Goal: Task Accomplishment & Management: Use online tool/utility

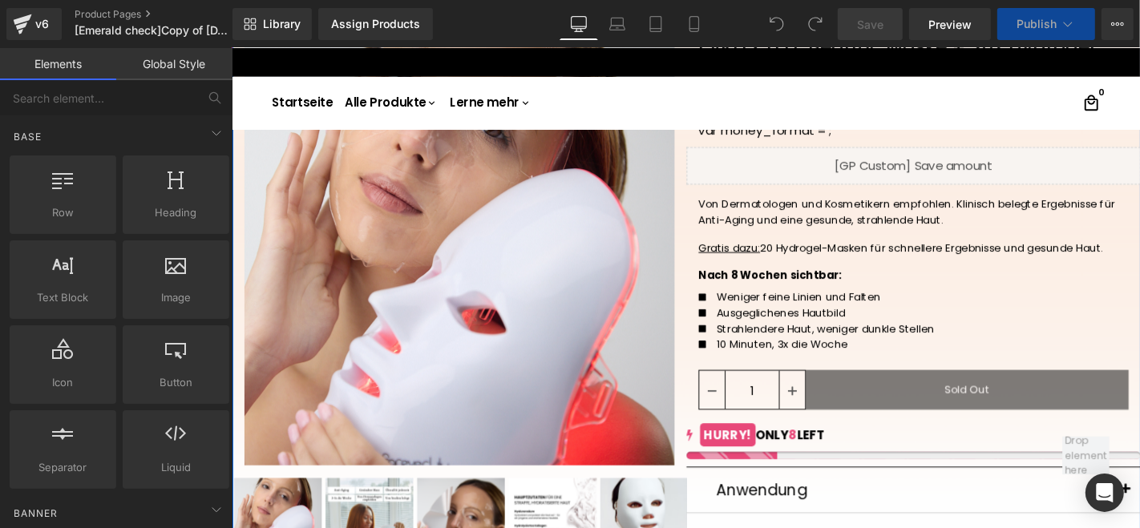
scroll to position [178, 0]
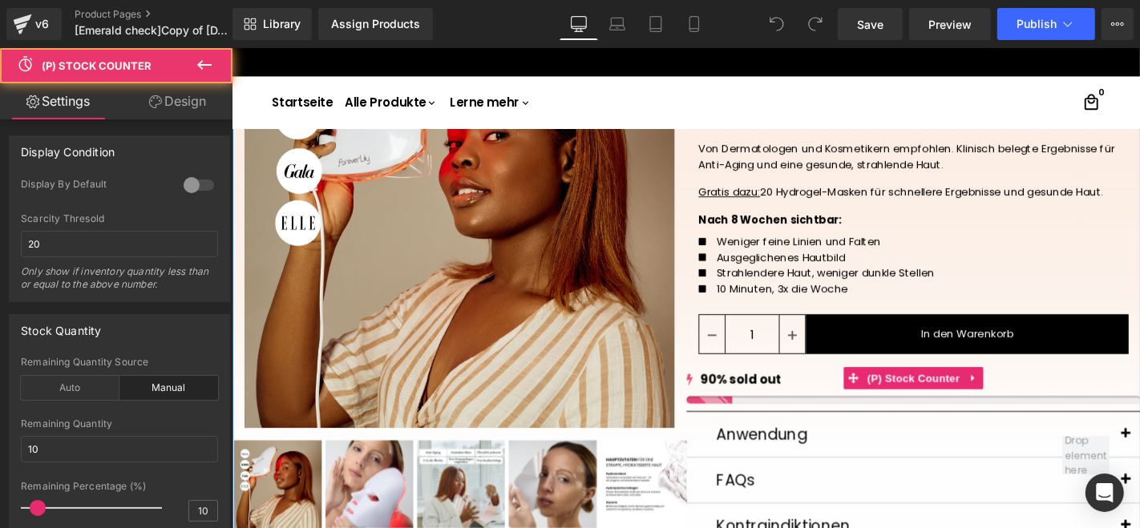
click at [825, 415] on div "8 90% sold out" at bounding box center [958, 409] width 485 height 35
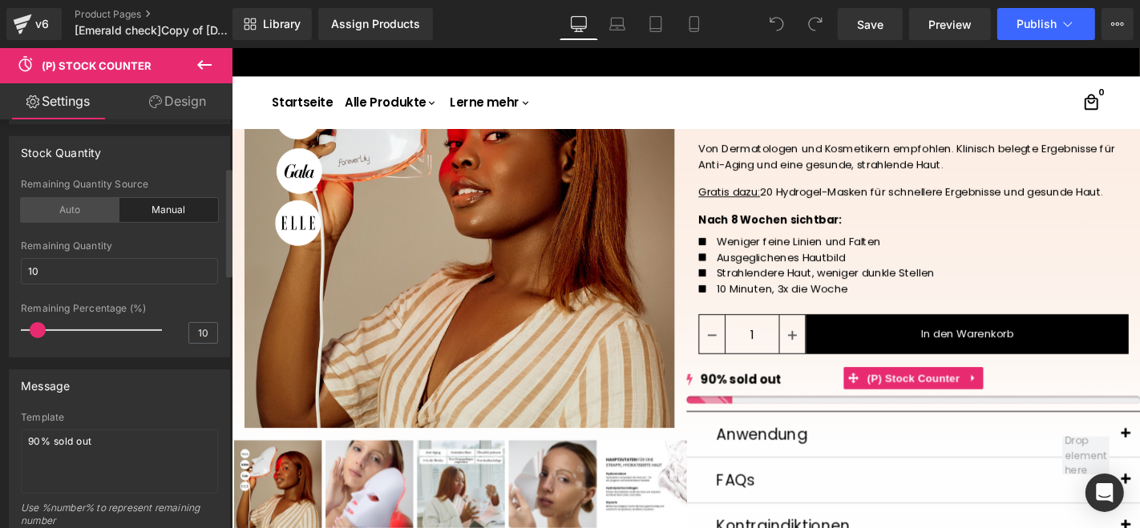
click at [96, 214] on div "Auto" at bounding box center [70, 210] width 99 height 24
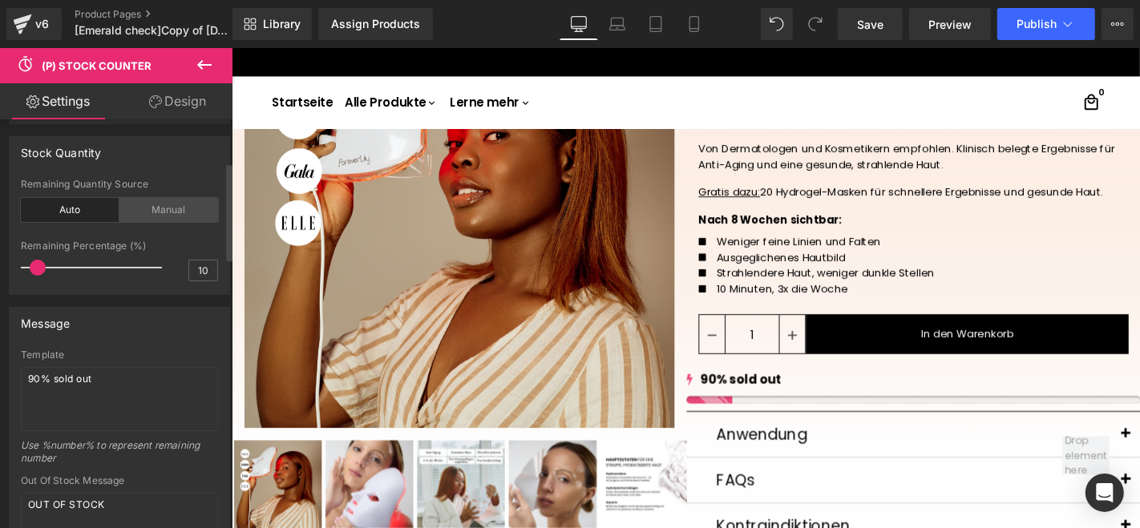
click at [158, 207] on div "Manual" at bounding box center [168, 210] width 99 height 24
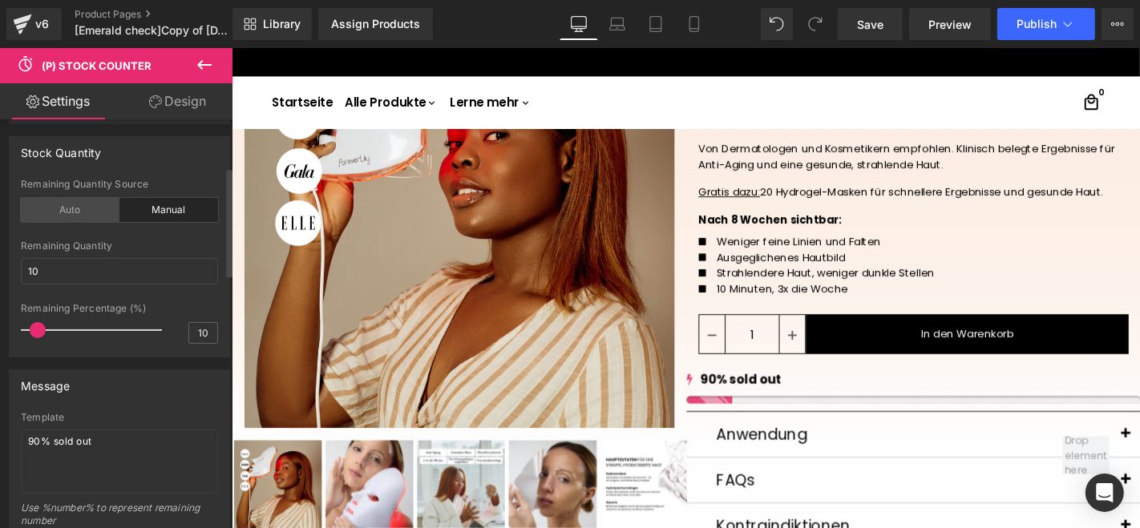
click at [101, 207] on div "Auto" at bounding box center [70, 210] width 99 height 24
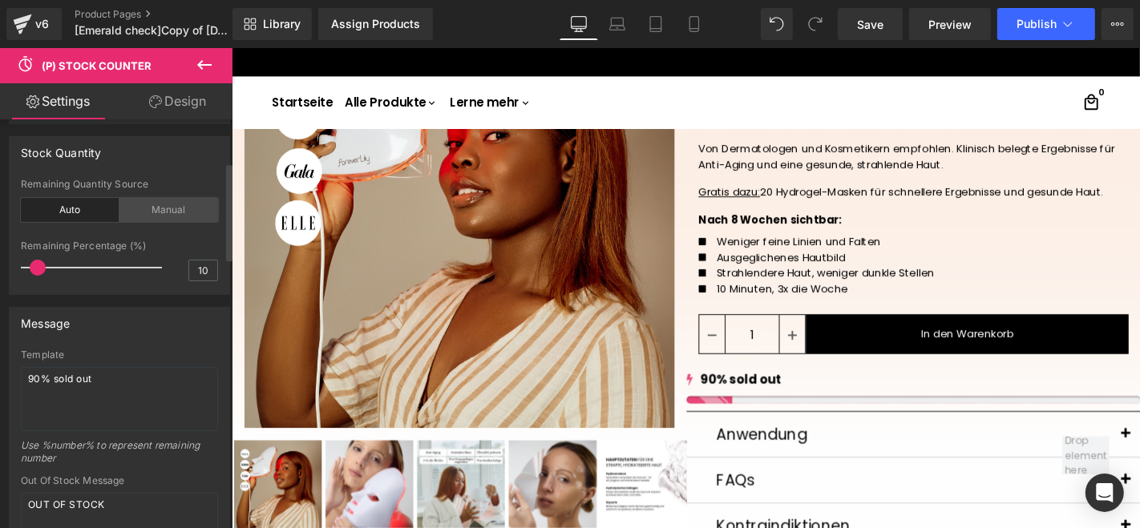
click at [153, 206] on div "Manual" at bounding box center [168, 210] width 99 height 24
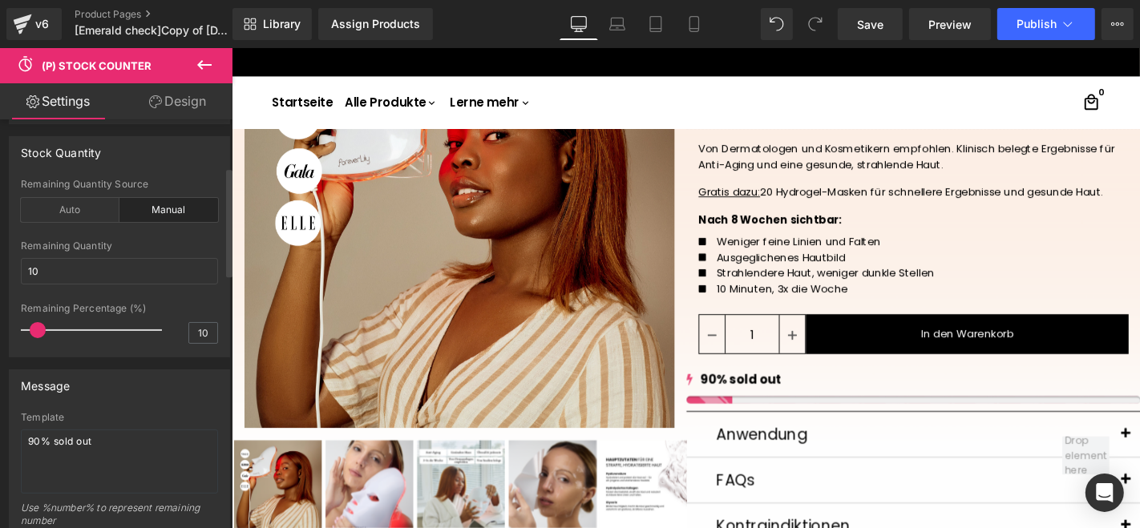
scroll to position [89, 0]
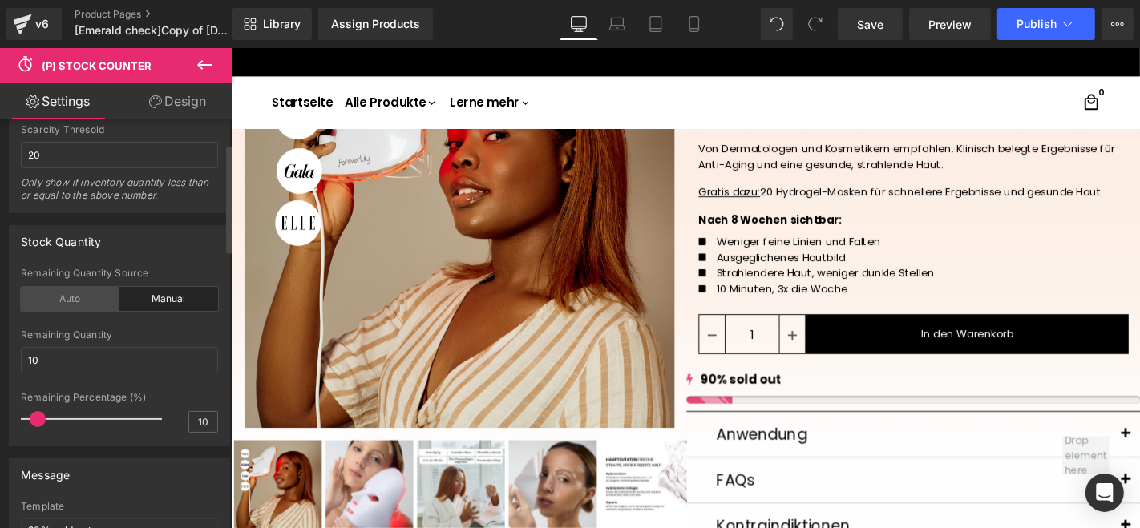
click at [111, 303] on div "Auto" at bounding box center [70, 299] width 99 height 24
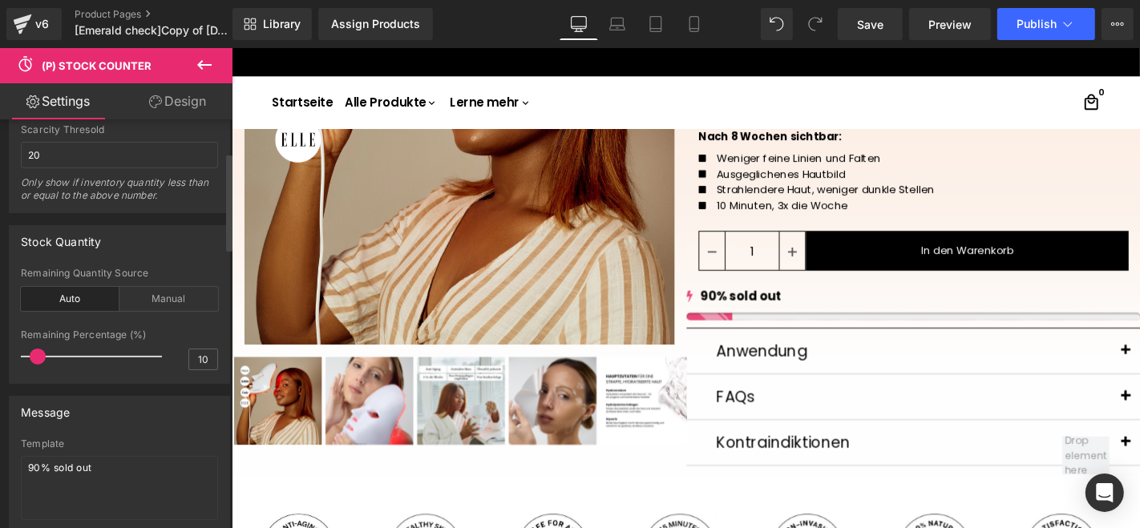
scroll to position [178, 0]
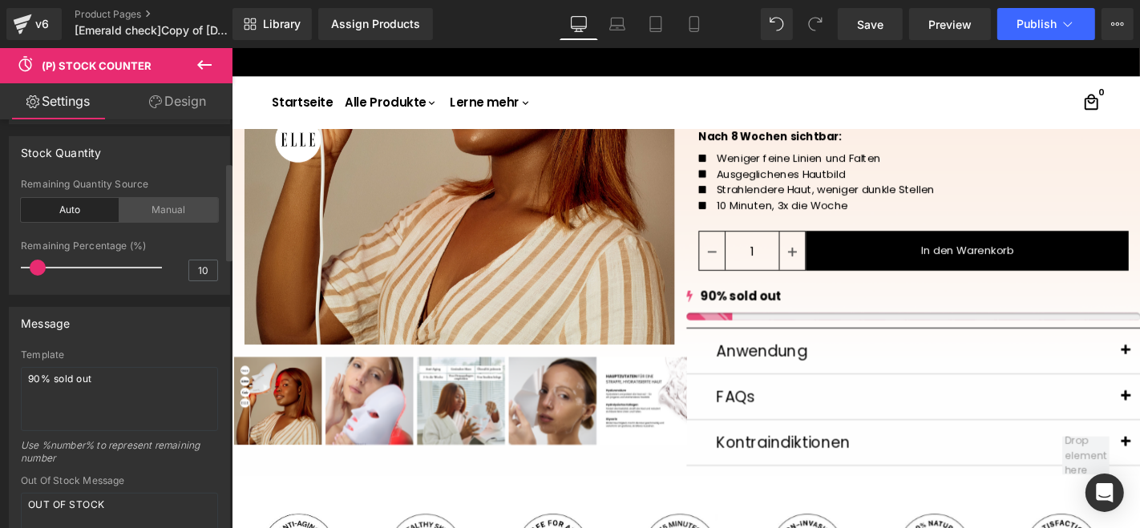
click at [170, 215] on div "Manual" at bounding box center [168, 210] width 99 height 24
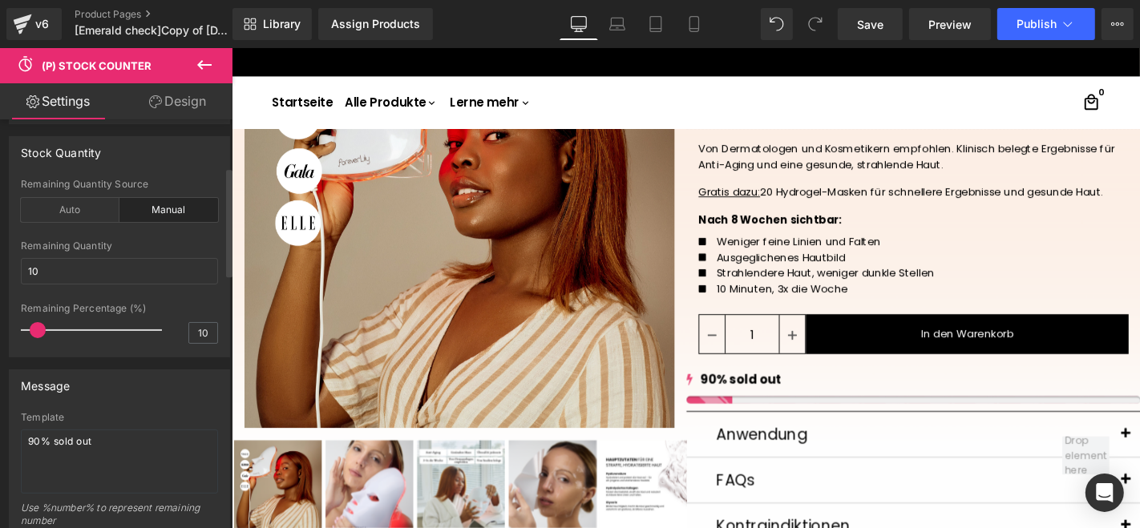
click at [189, 215] on div "Manual" at bounding box center [168, 210] width 99 height 24
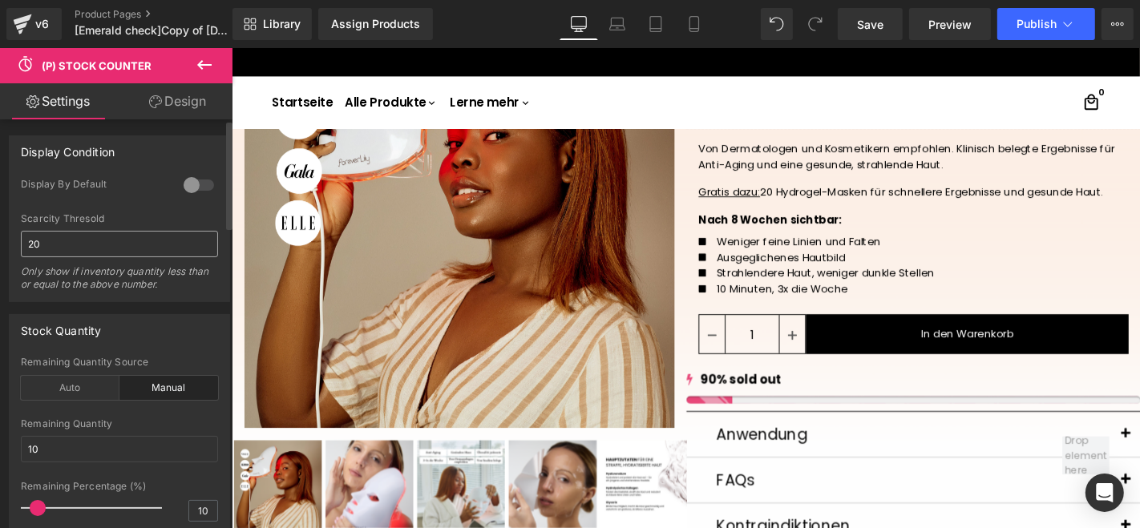
scroll to position [89, 0]
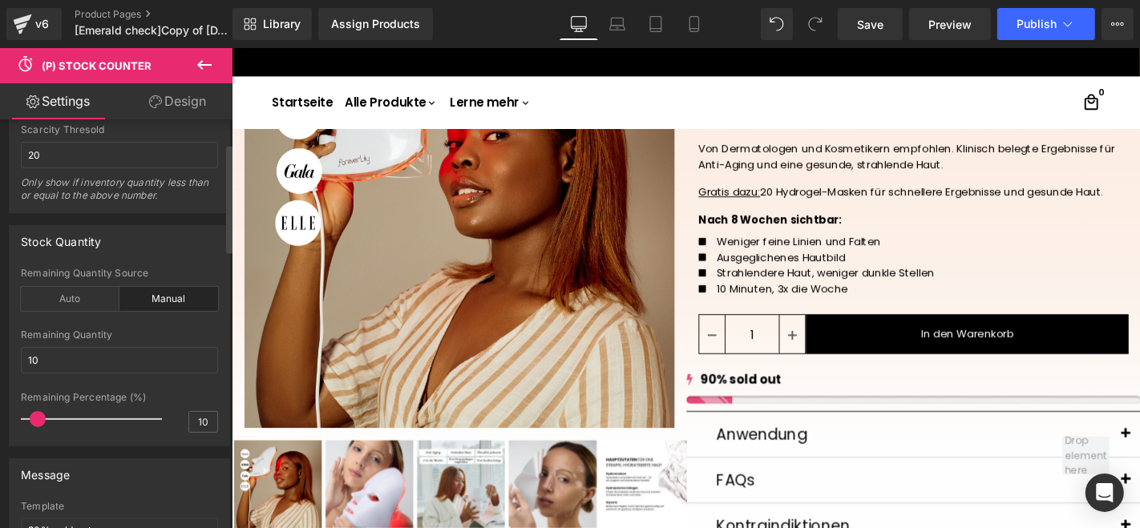
click at [167, 240] on div "Stock Quantity" at bounding box center [120, 241] width 220 height 30
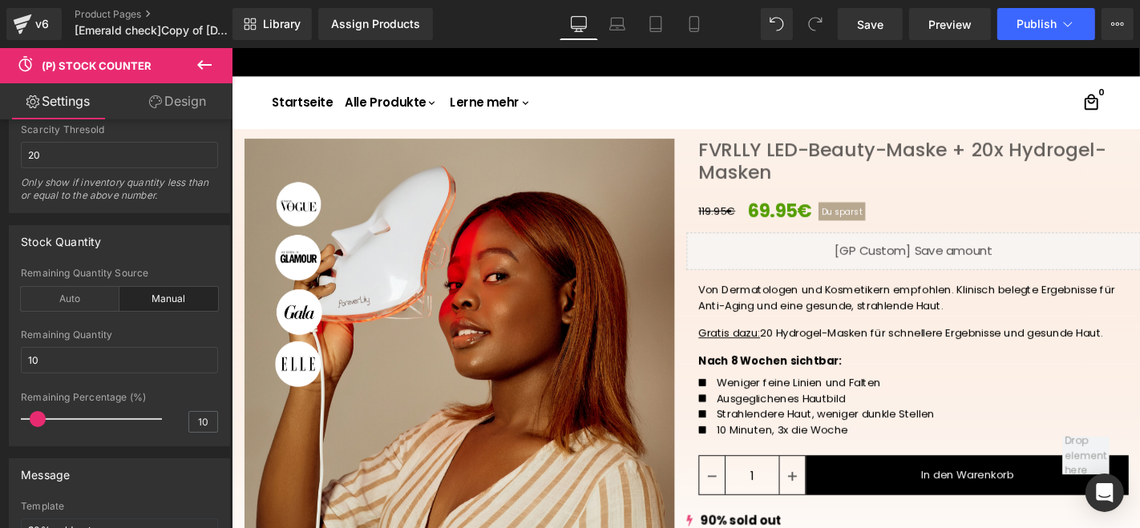
scroll to position [0, 0]
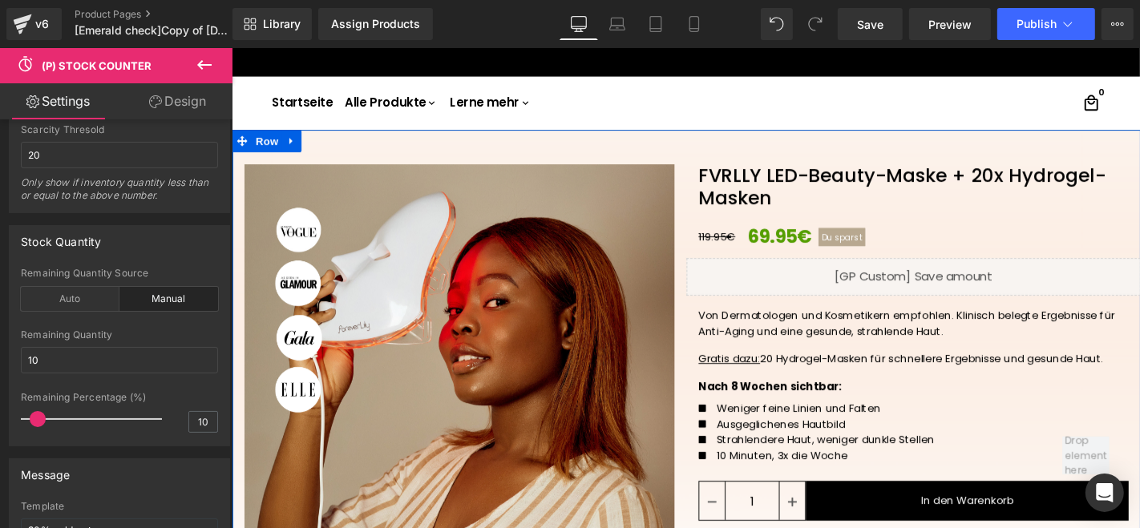
click at [736, 151] on div "‹" at bounding box center [717, 453] width 970 height 637
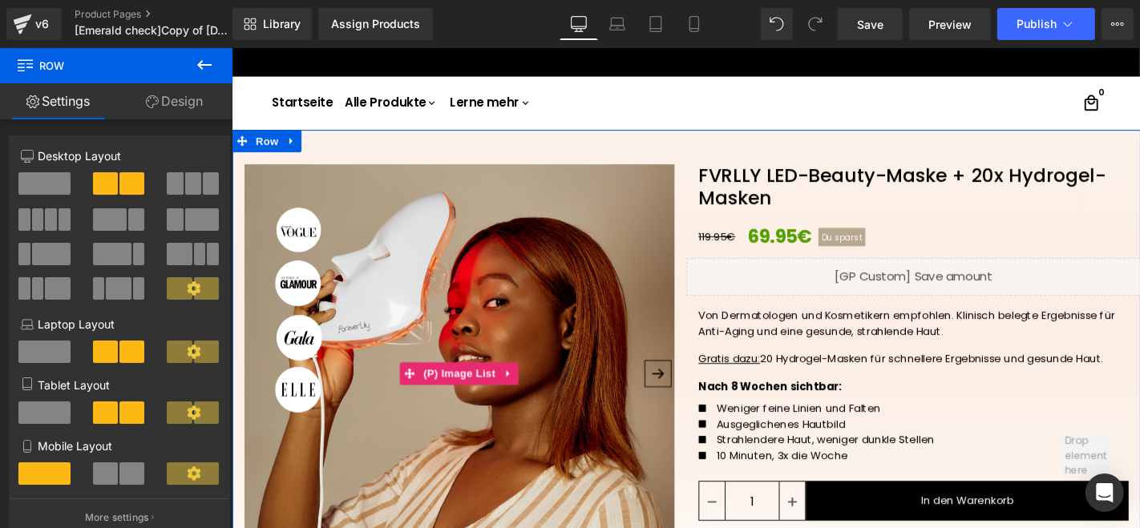
click at [531, 196] on img at bounding box center [473, 400] width 459 height 459
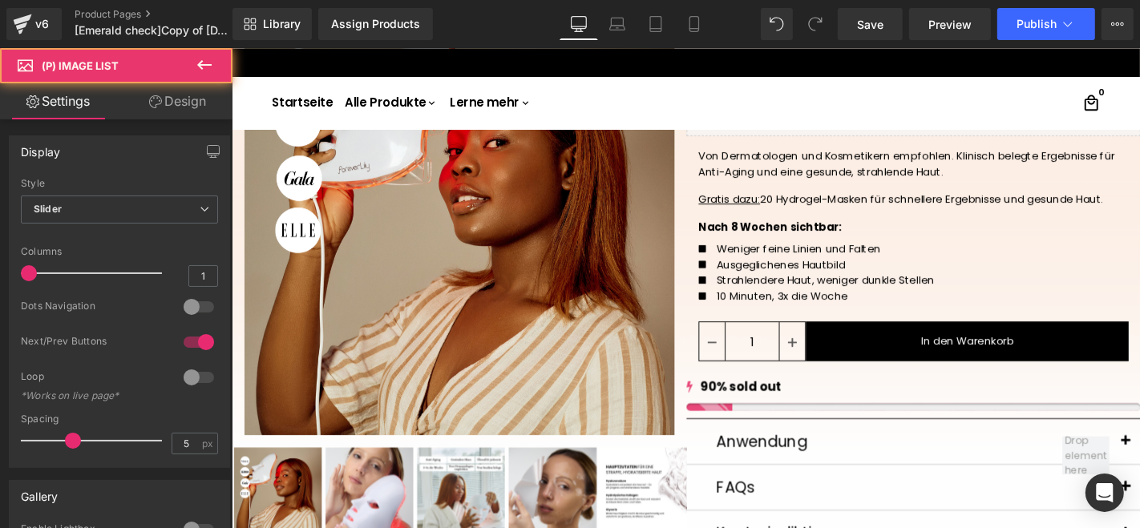
scroll to position [178, 0]
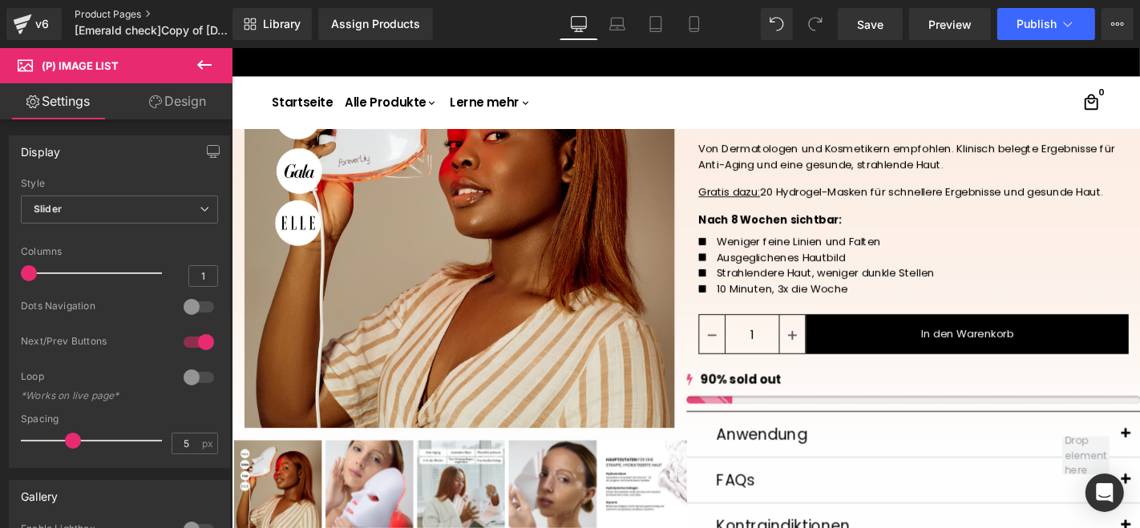
click at [128, 9] on link "Product Pages" at bounding box center [167, 14] width 184 height 13
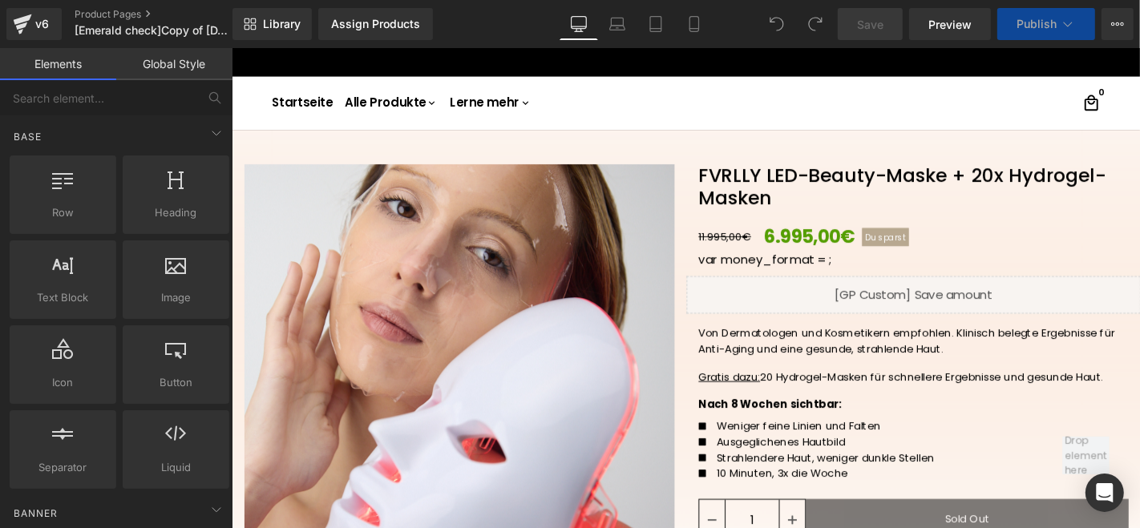
scroll to position [178, 0]
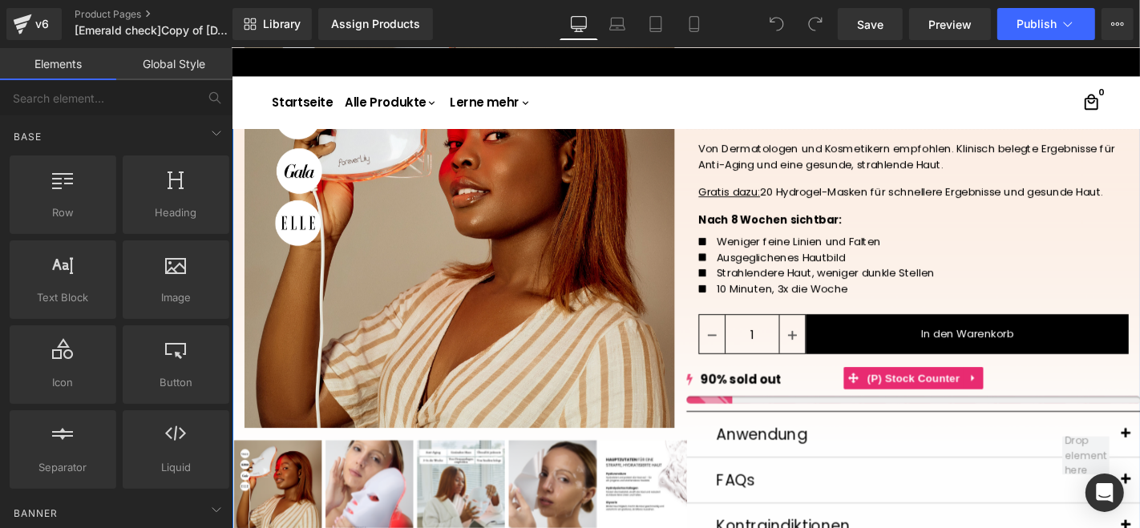
click at [788, 406] on div "90% sold out" at bounding box center [958, 401] width 485 height 19
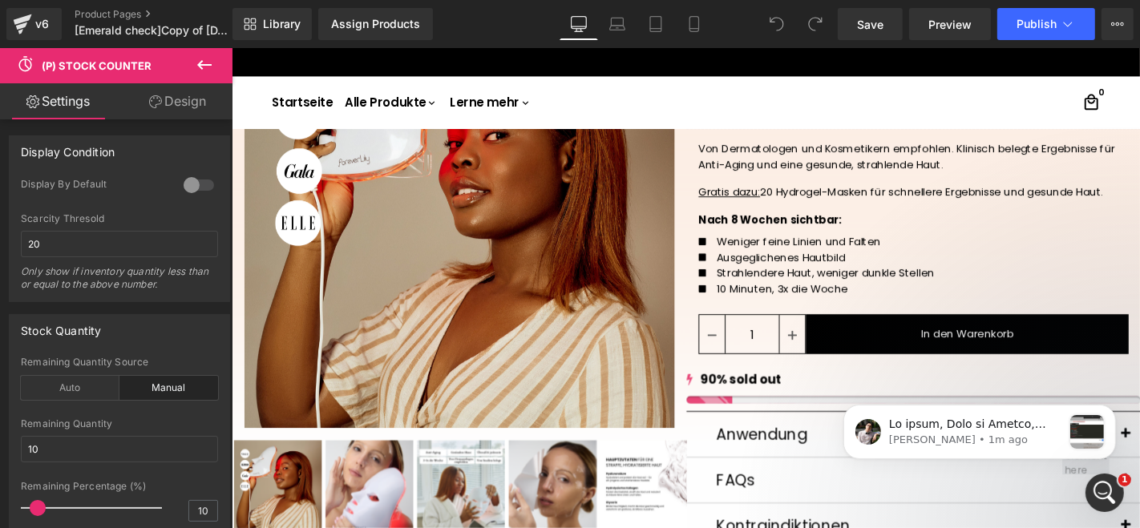
scroll to position [0, 0]
